Goal: Task Accomplishment & Management: Manage account settings

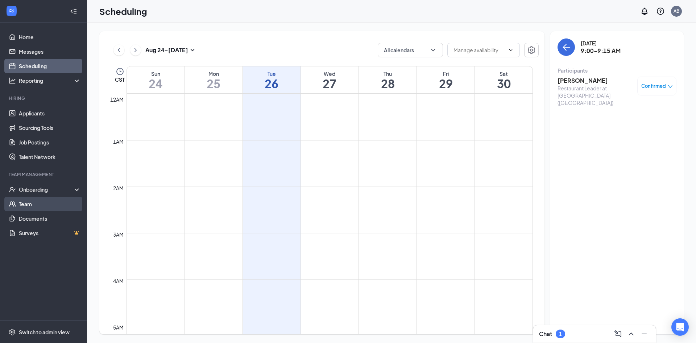
scroll to position [357, 0]
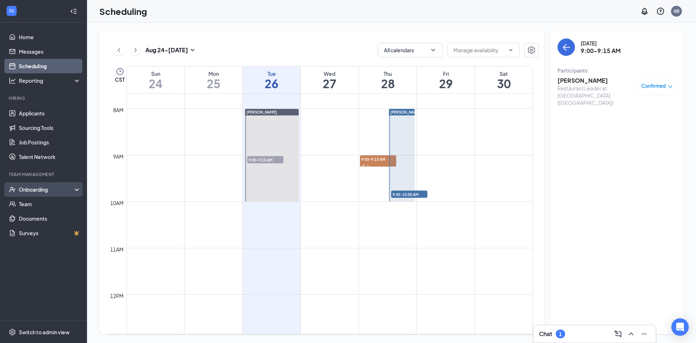
click at [41, 183] on div "Onboarding" at bounding box center [43, 189] width 87 height 15
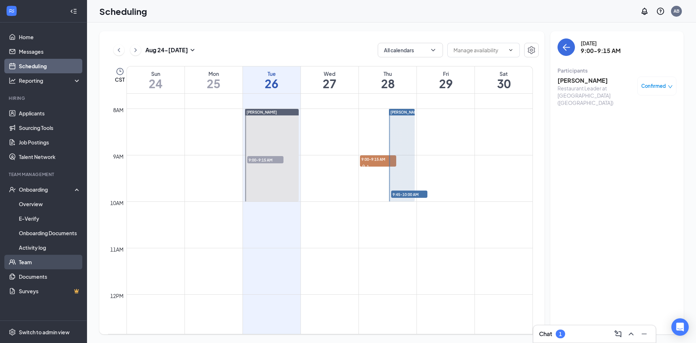
click at [53, 263] on link "Team" at bounding box center [50, 262] width 62 height 15
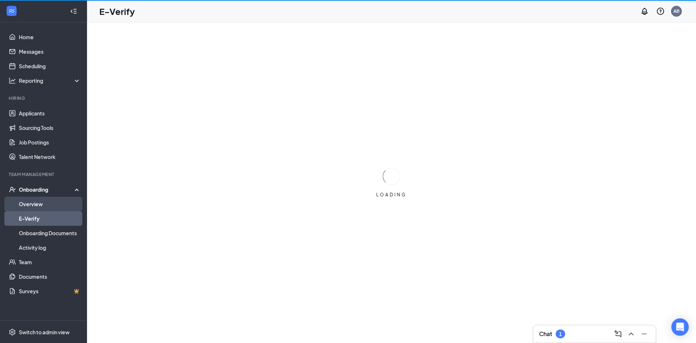
click at [33, 202] on link "Overview" at bounding box center [50, 204] width 62 height 15
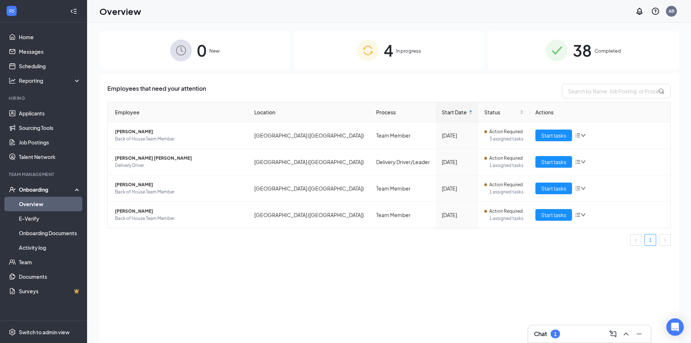
click at [420, 50] on span "In progress" at bounding box center [408, 50] width 25 height 7
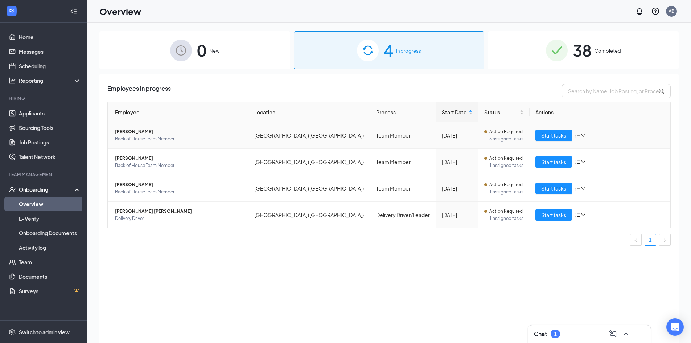
click at [133, 135] on span "Sergio R Ortiz" at bounding box center [179, 131] width 128 height 7
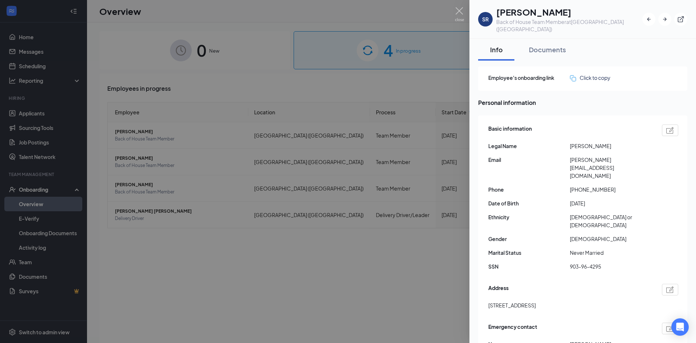
click at [166, 268] on div at bounding box center [348, 171] width 696 height 343
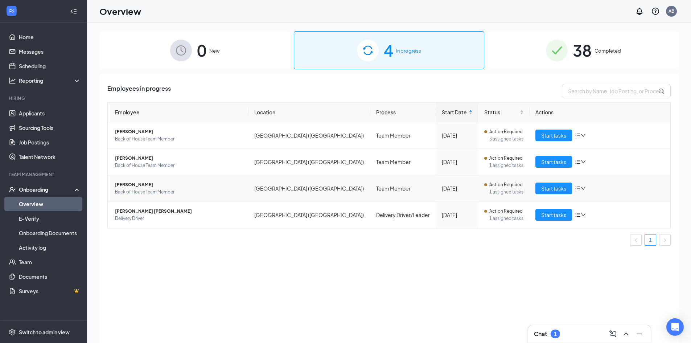
click at [125, 192] on span "Back of House Team Member" at bounding box center [179, 191] width 128 height 7
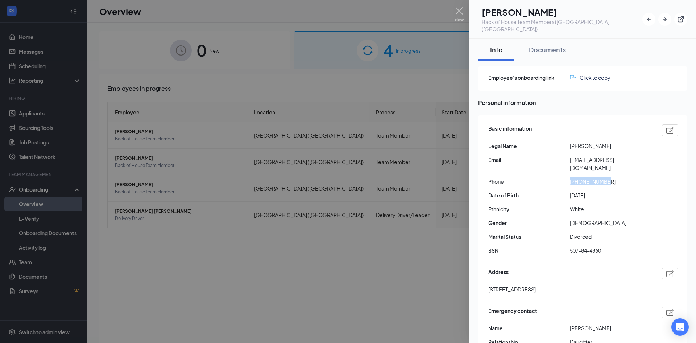
drag, startPoint x: 614, startPoint y: 163, endPoint x: 571, endPoint y: 169, distance: 42.9
click at [571, 177] on span "+19036300645" at bounding box center [611, 181] width 82 height 8
click at [215, 264] on div at bounding box center [348, 171] width 696 height 343
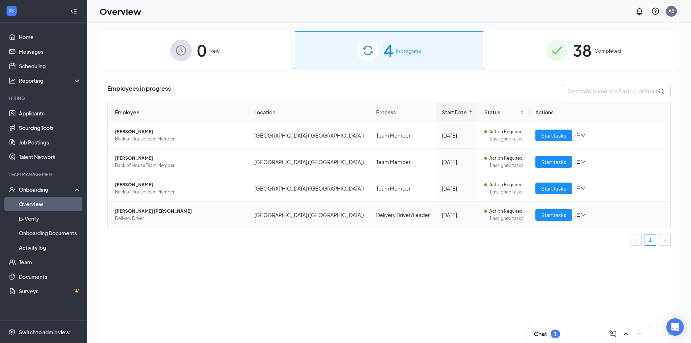
click at [119, 217] on span "Delivery Driver" at bounding box center [179, 218] width 128 height 7
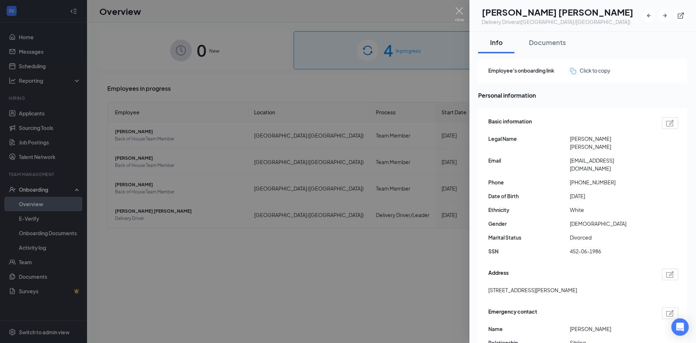
click at [222, 325] on div at bounding box center [348, 171] width 696 height 343
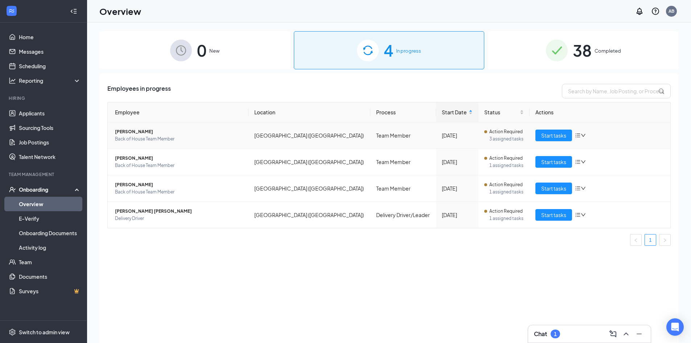
click at [129, 131] on span "Sergio R Ortiz" at bounding box center [179, 131] width 128 height 7
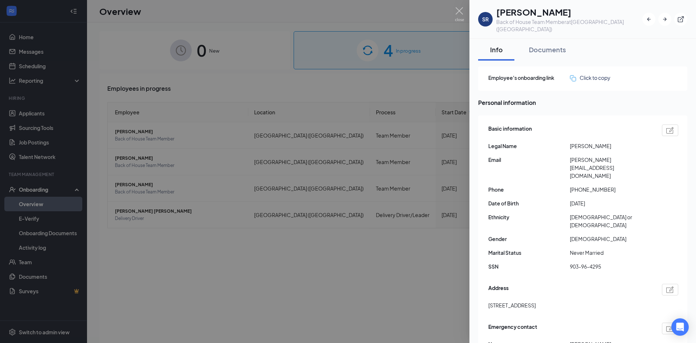
click at [197, 250] on div at bounding box center [348, 171] width 696 height 343
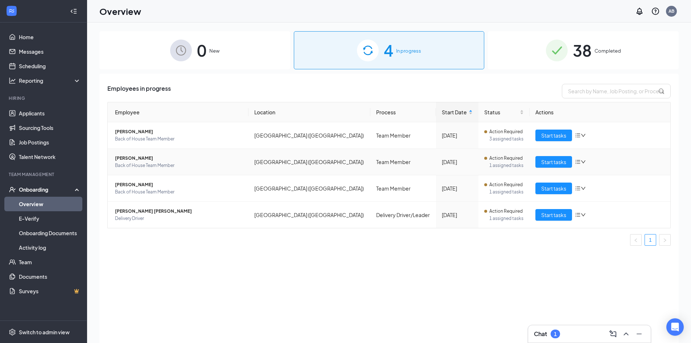
click at [118, 160] on span "Taylor R Decaney" at bounding box center [179, 158] width 128 height 7
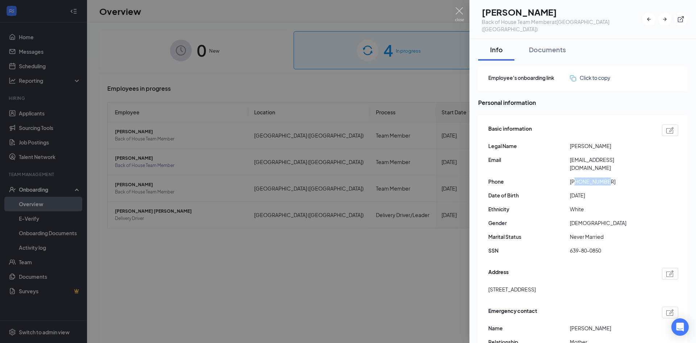
drag, startPoint x: 576, startPoint y: 165, endPoint x: 612, endPoint y: 173, distance: 36.7
click at [612, 173] on div "Basic information Legal Name Taylor R Decaney Email taylordecaney18@gmail.com P…" at bounding box center [584, 191] width 190 height 137
click at [278, 278] on div at bounding box center [348, 171] width 696 height 343
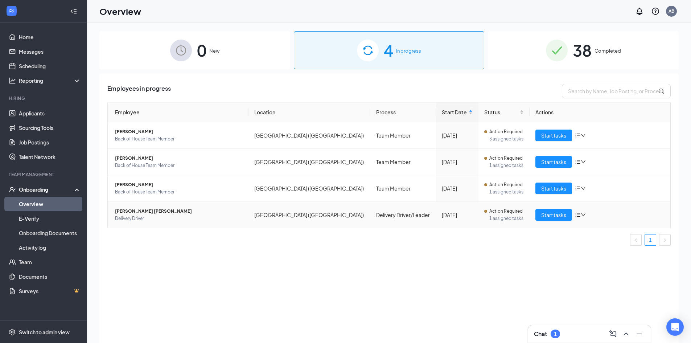
click at [130, 214] on span "Teresa Ln Marek" at bounding box center [179, 210] width 128 height 7
